Goal: Task Accomplishment & Management: Use online tool/utility

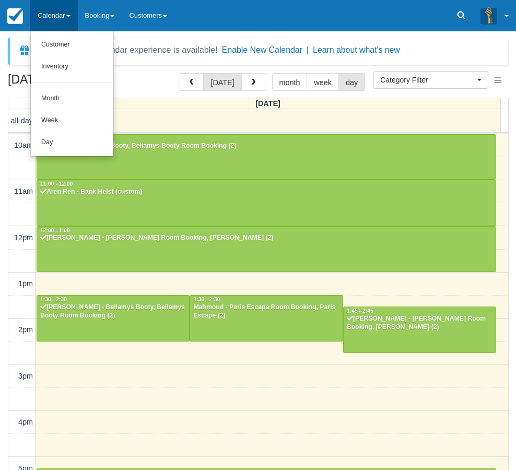
select select
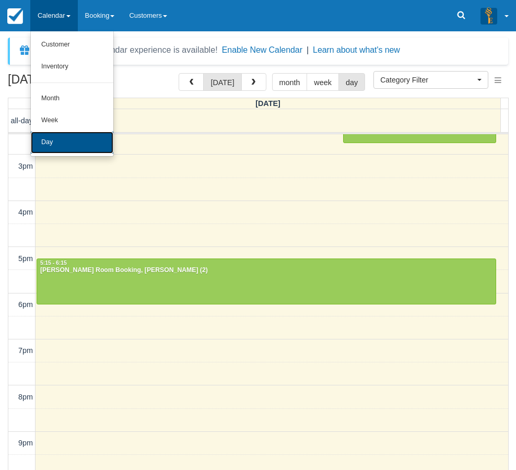
click at [45, 135] on link "Day" at bounding box center [72, 143] width 83 height 22
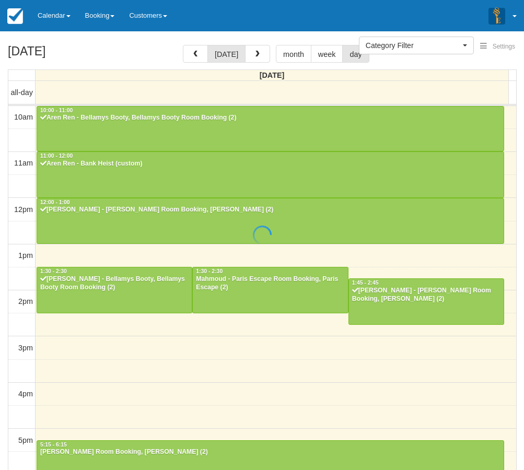
select select
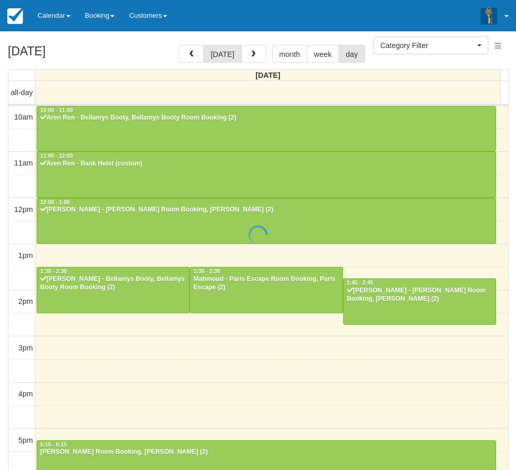
scroll to position [211, 0]
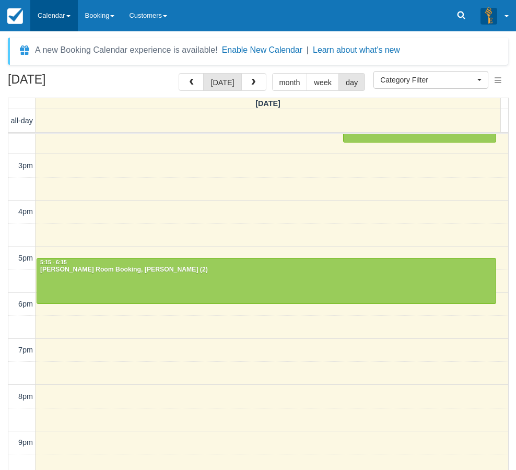
click at [70, 10] on link "Calendar" at bounding box center [54, 15] width 48 height 31
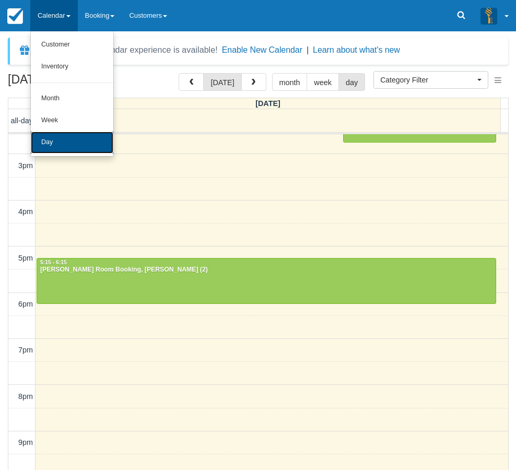
click at [55, 144] on link "Day" at bounding box center [72, 143] width 83 height 22
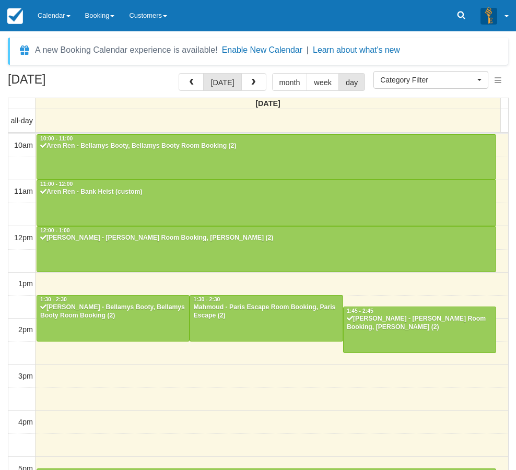
select select
click at [56, 13] on link "Calendar" at bounding box center [54, 15] width 48 height 31
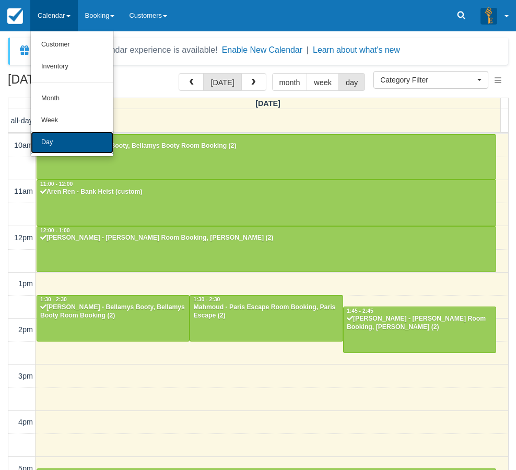
click at [69, 147] on link "Day" at bounding box center [72, 143] width 83 height 22
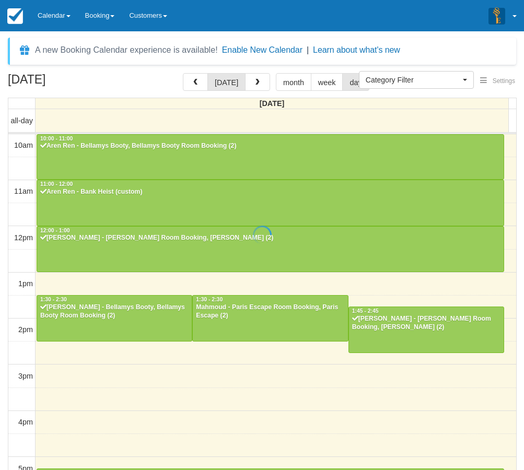
select select
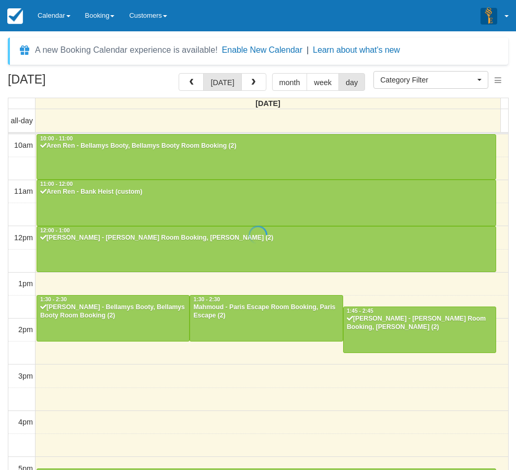
scroll to position [211, 0]
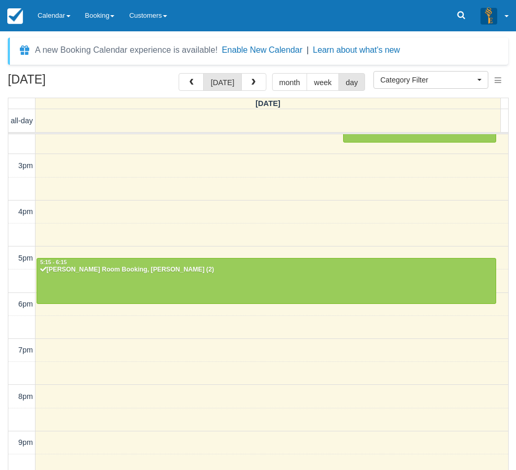
click at [5, 352] on div "September 21, 2025 today month week day Sunday all-day 10am 11am 12pm 1pm 2pm 3…" at bounding box center [258, 287] width 516 height 428
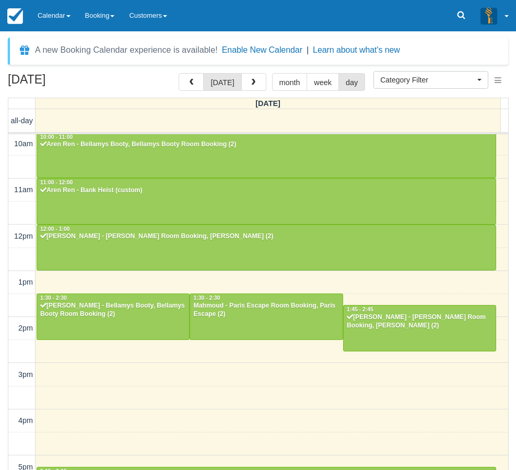
scroll to position [0, 0]
